Goal: Navigation & Orientation: Find specific page/section

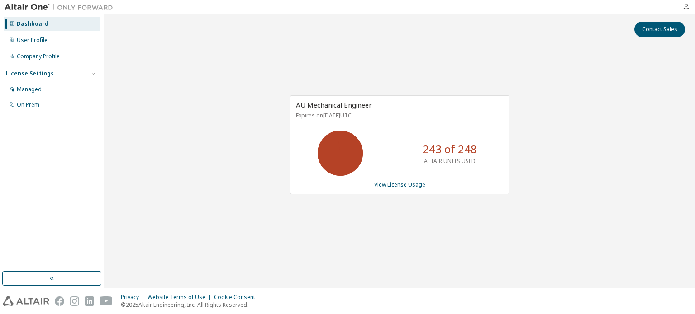
click at [470, 70] on div "AU Mechanical Engineer Expires on [DATE] UTC 243 of 248 ALTAIR UNITS USED View …" at bounding box center [400, 149] width 582 height 204
